Goal: Find specific page/section: Find specific page/section

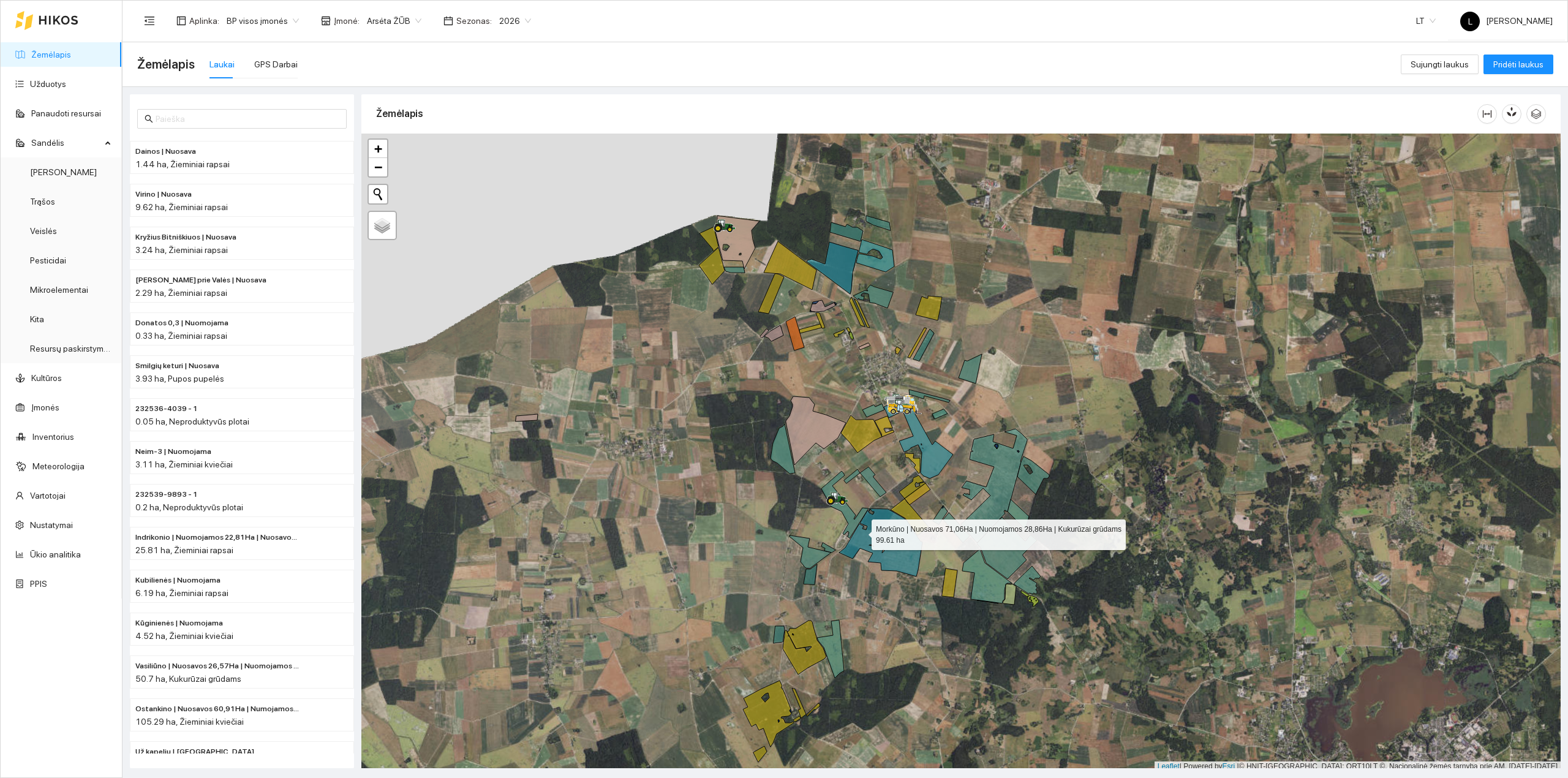
scroll to position [3, 0]
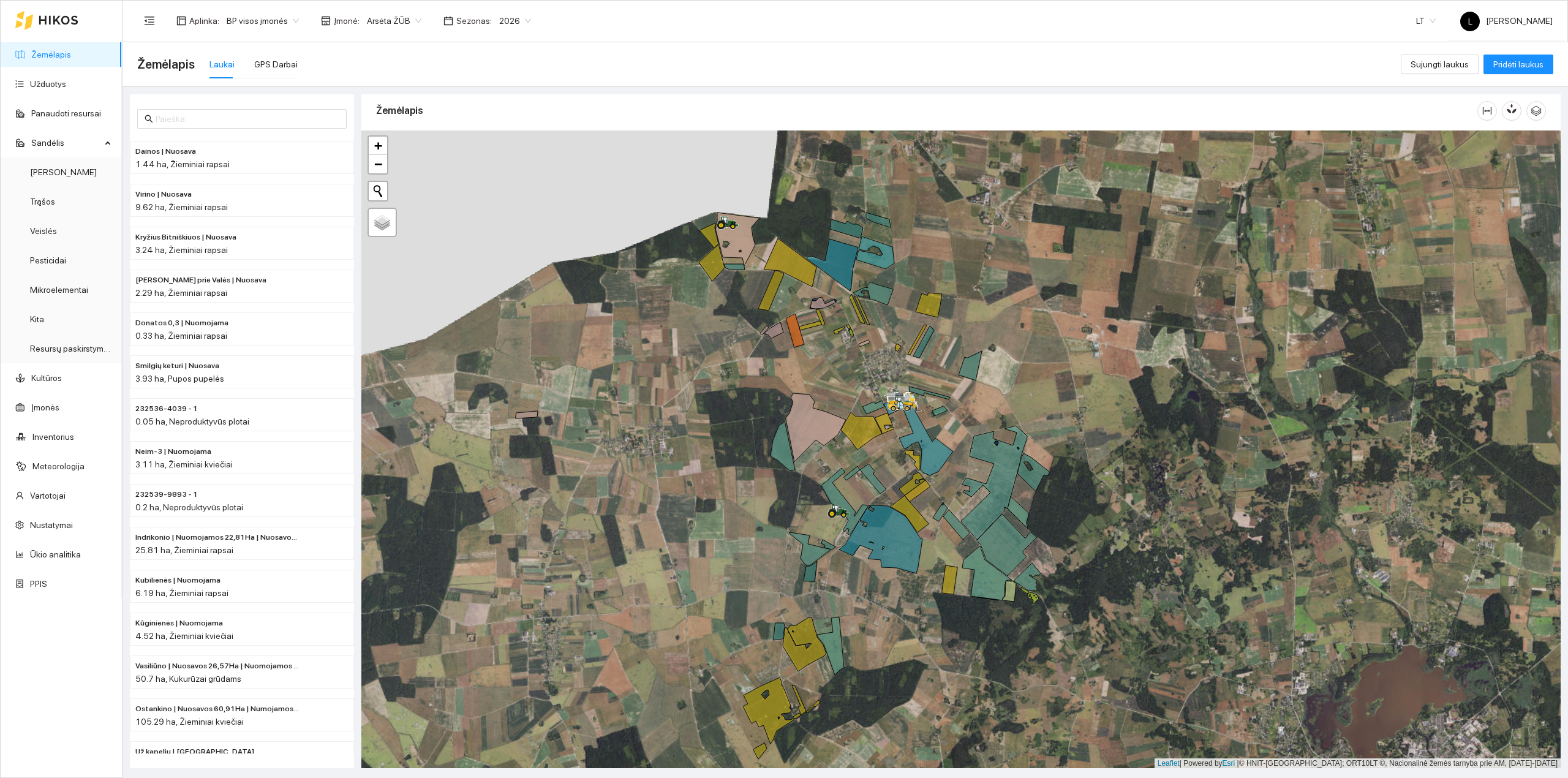
click at [55, 59] on link "Žemėlapis" at bounding box center [51, 55] width 40 height 10
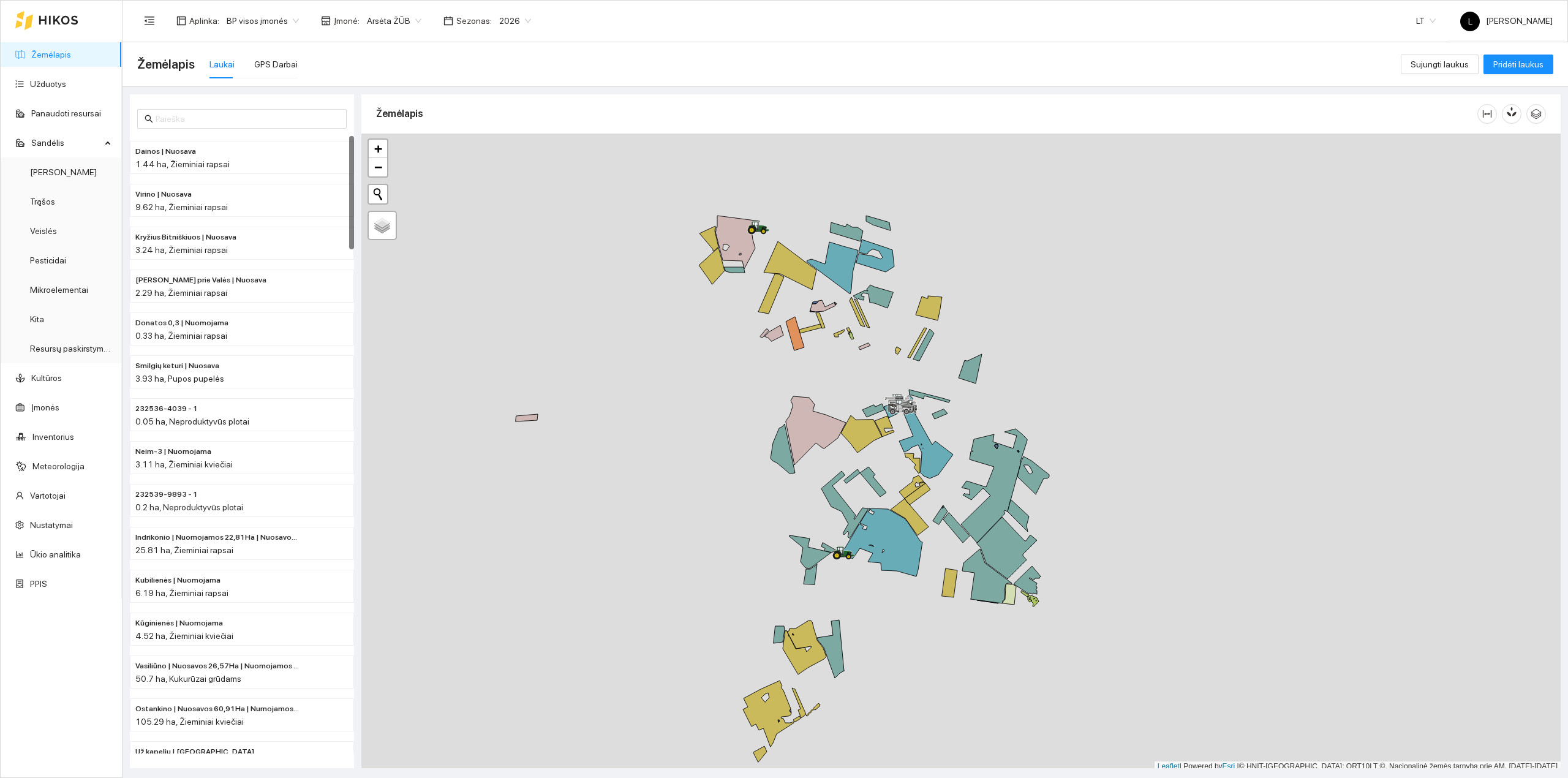
click at [28, 69] on ul "Žemėlapis Užduotys Panaudoti resursai [PERSON_NAME] Veislės Pesticidai Mikroele…" at bounding box center [61, 319] width 122 height 559
click at [31, 81] on link "Užduotys" at bounding box center [48, 84] width 36 height 10
